Goal: Navigation & Orientation: Find specific page/section

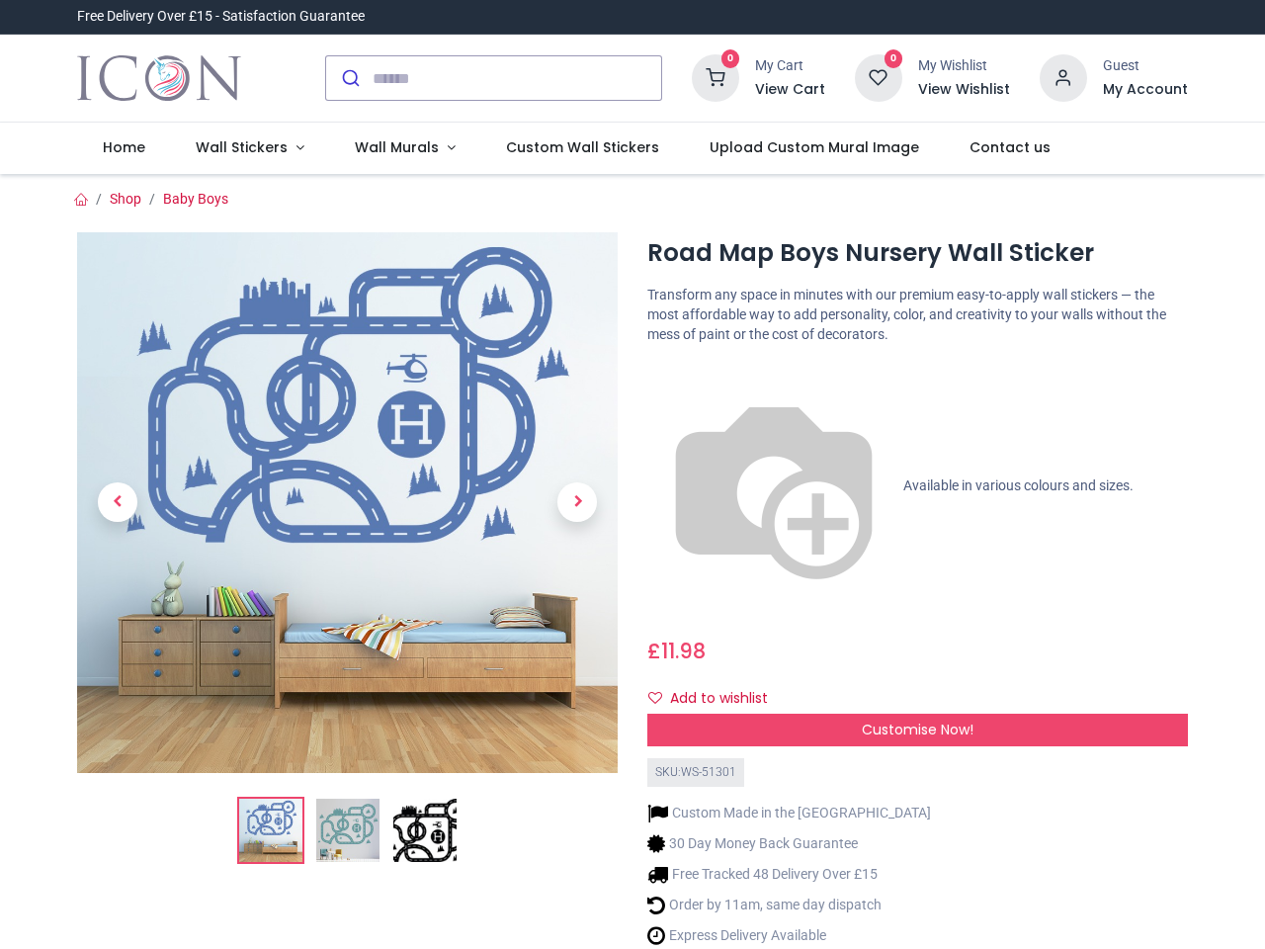
click at [633, 474] on div "Road Map Boys Nursery Wall Sticker [URL][DOMAIN_NAME] [URL][DOMAIN_NAME] Transf…" at bounding box center [918, 619] width 570 height 774
click at [495, 78] on input "search" at bounding box center [517, 77] width 289 height 43
click at [518, 78] on input "search" at bounding box center [517, 77] width 289 height 43
click at [794, 90] on h6 "View Cart" at bounding box center [790, 90] width 70 height 20
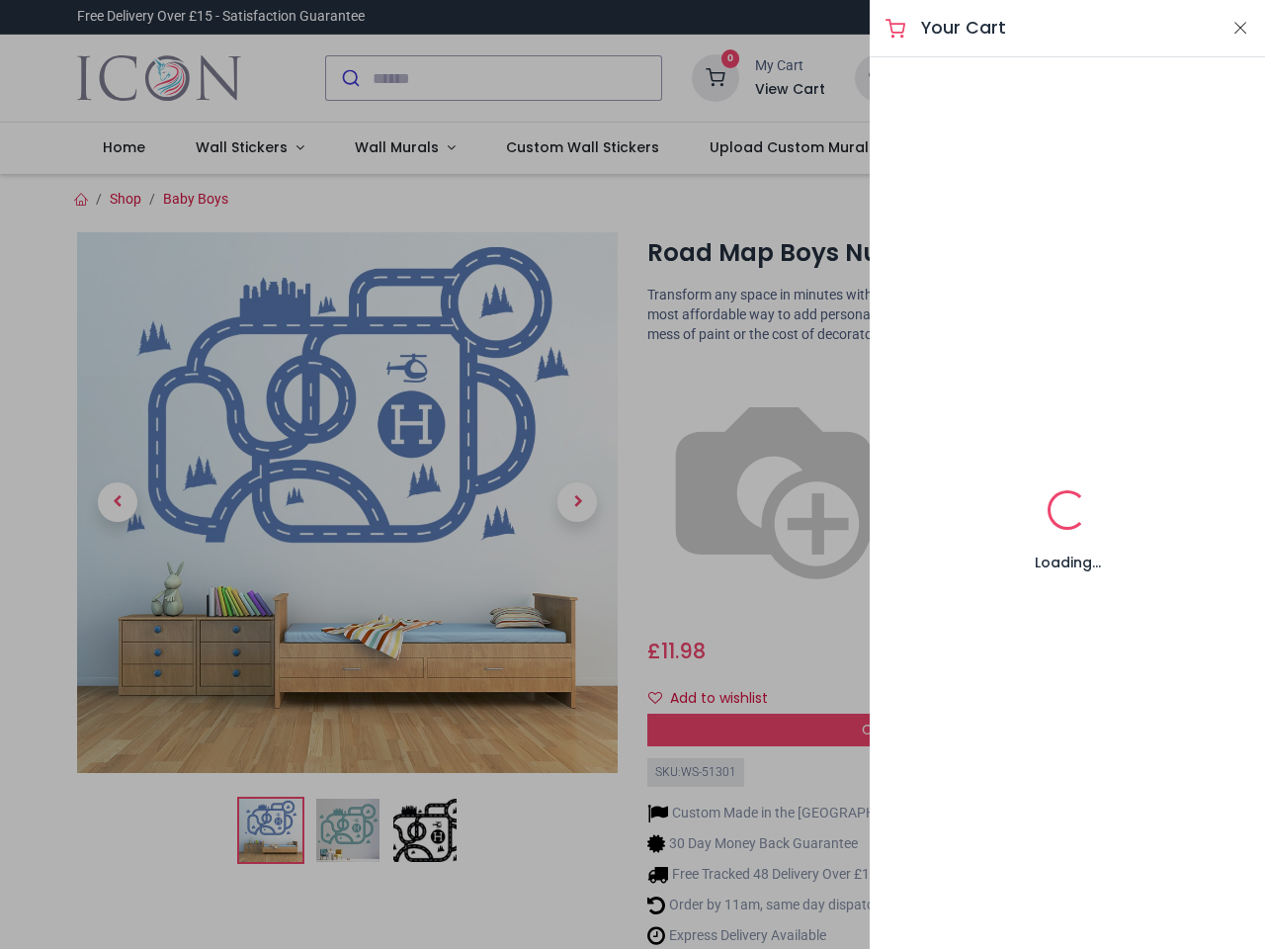
click at [1065, 76] on div at bounding box center [632, 474] width 1265 height 949
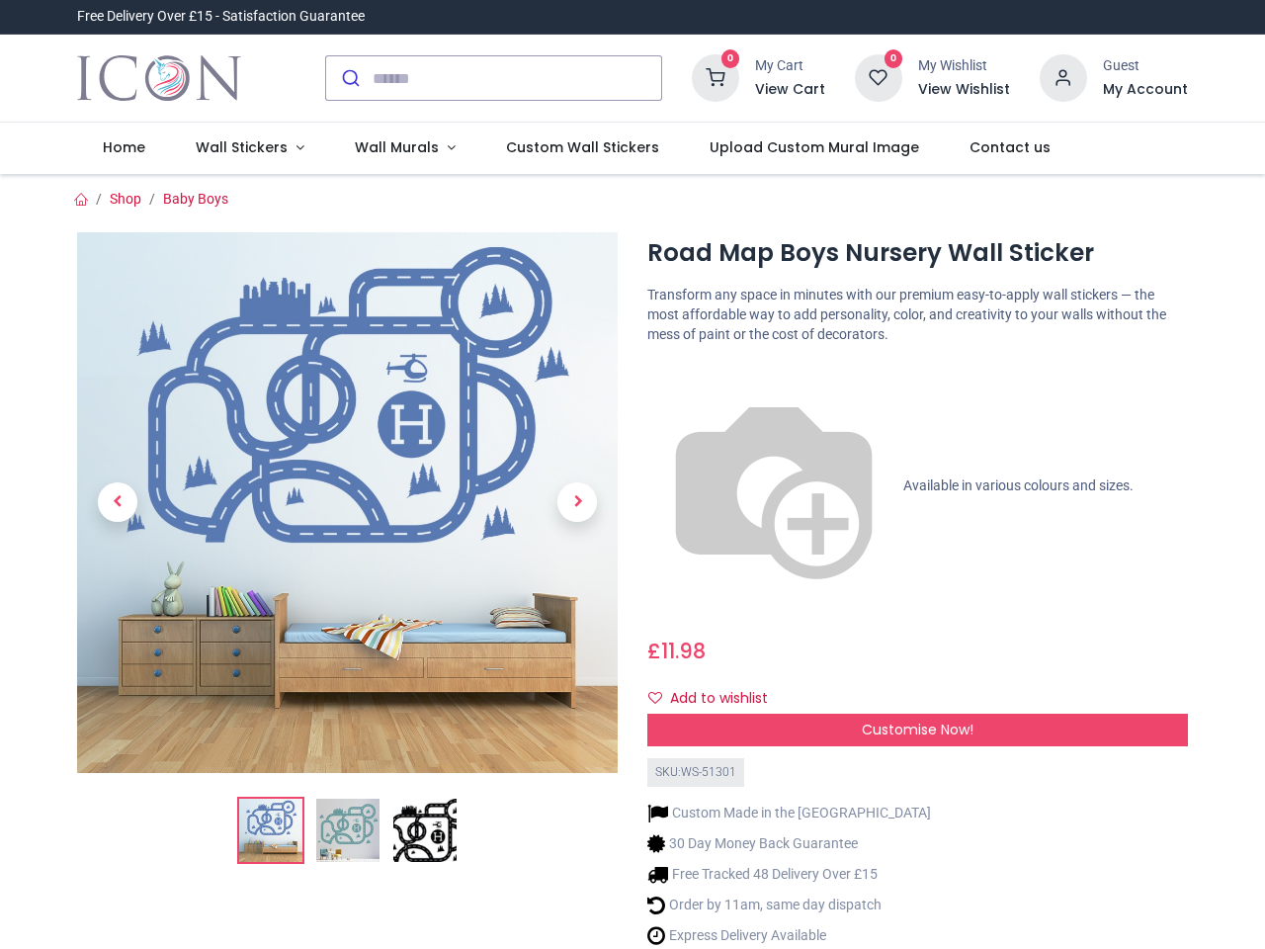
click at [1145, 90] on h6 "My Account" at bounding box center [1145, 90] width 85 height 20
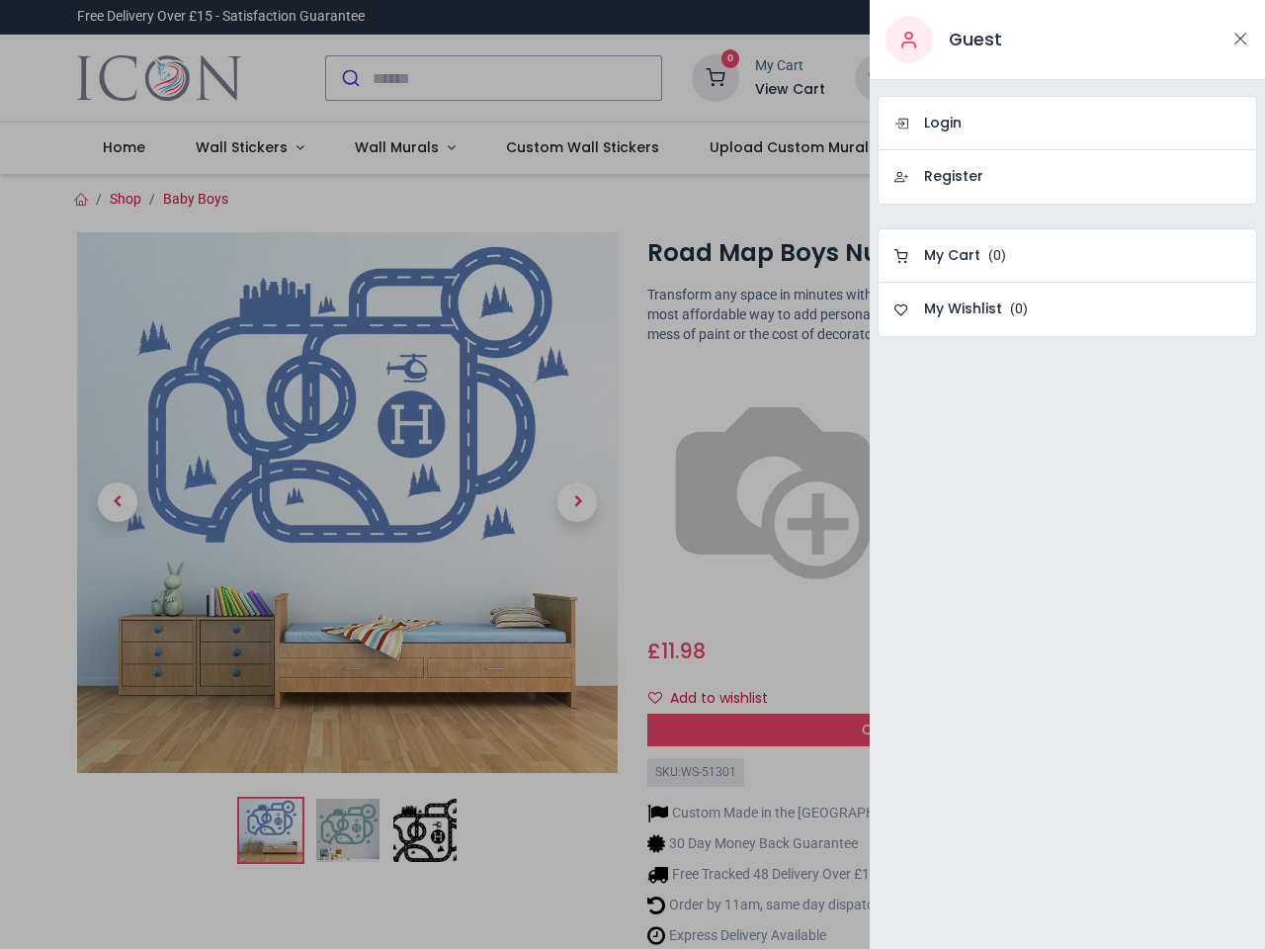
click at [245, 148] on div at bounding box center [632, 474] width 1265 height 949
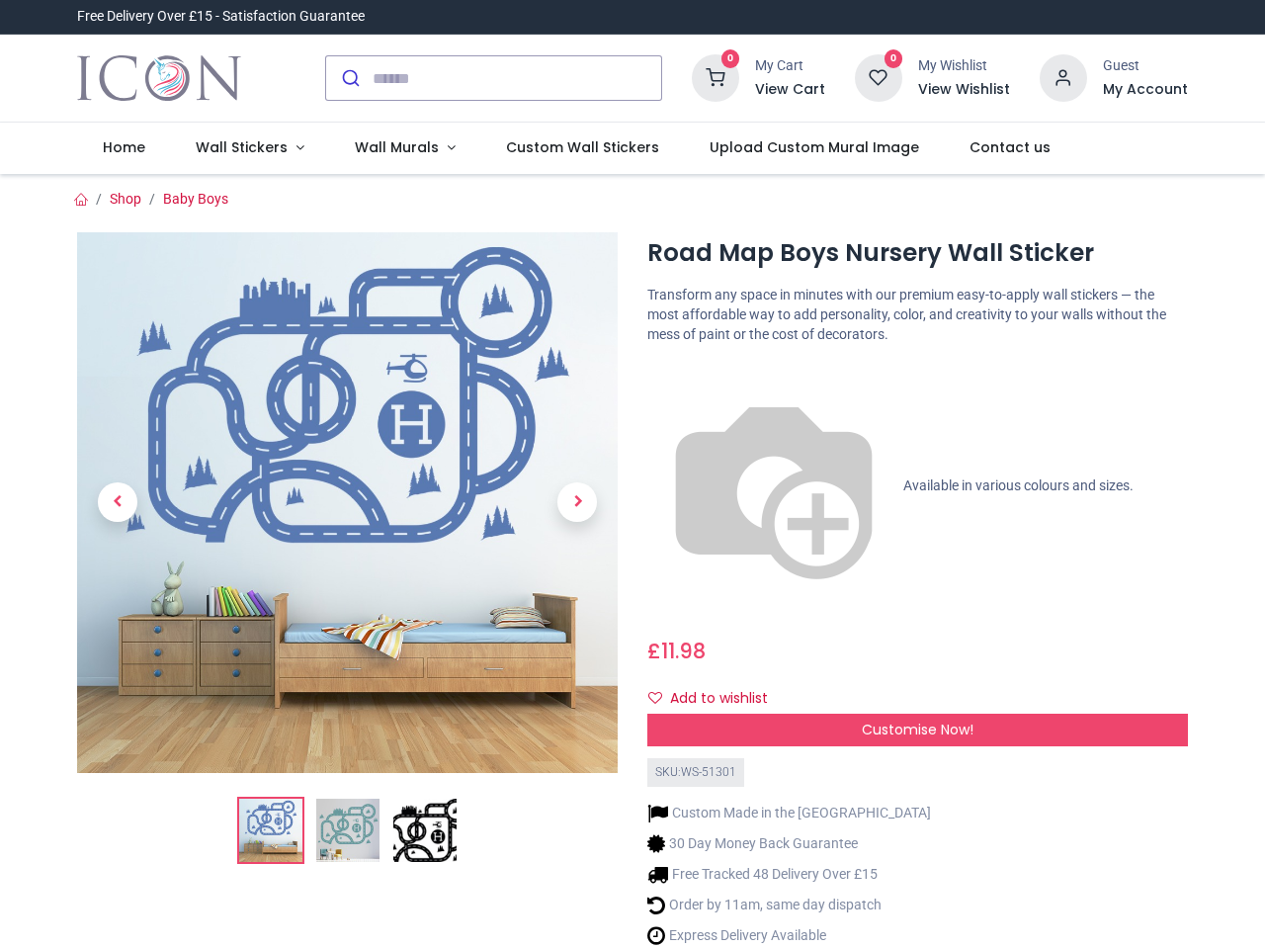
click at [396, 148] on span "Wall Murals" at bounding box center [397, 147] width 84 height 20
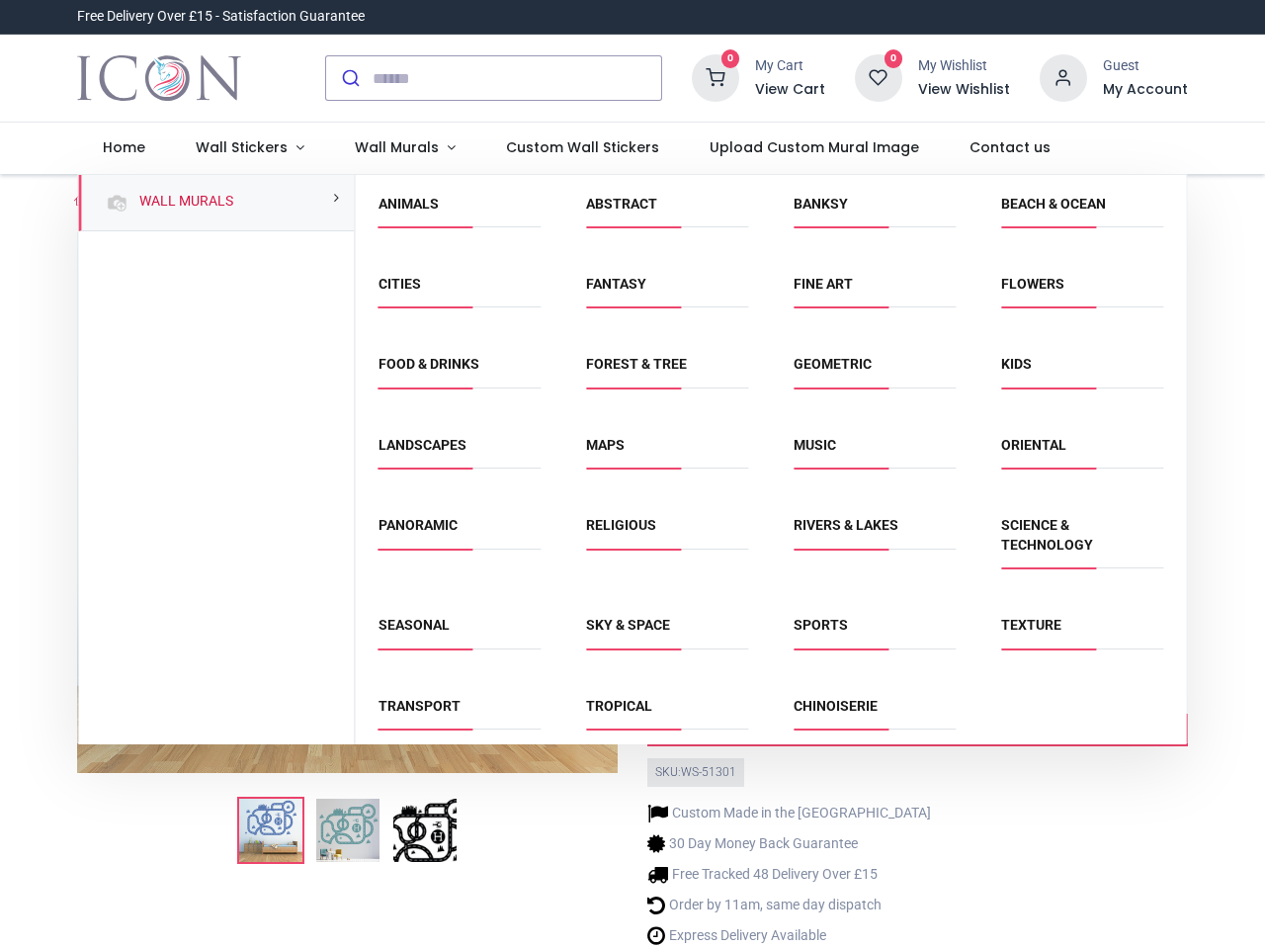
click at [631, 561] on div "Religious" at bounding box center [667, 546] width 208 height 100
